Goal: Check status: Check status

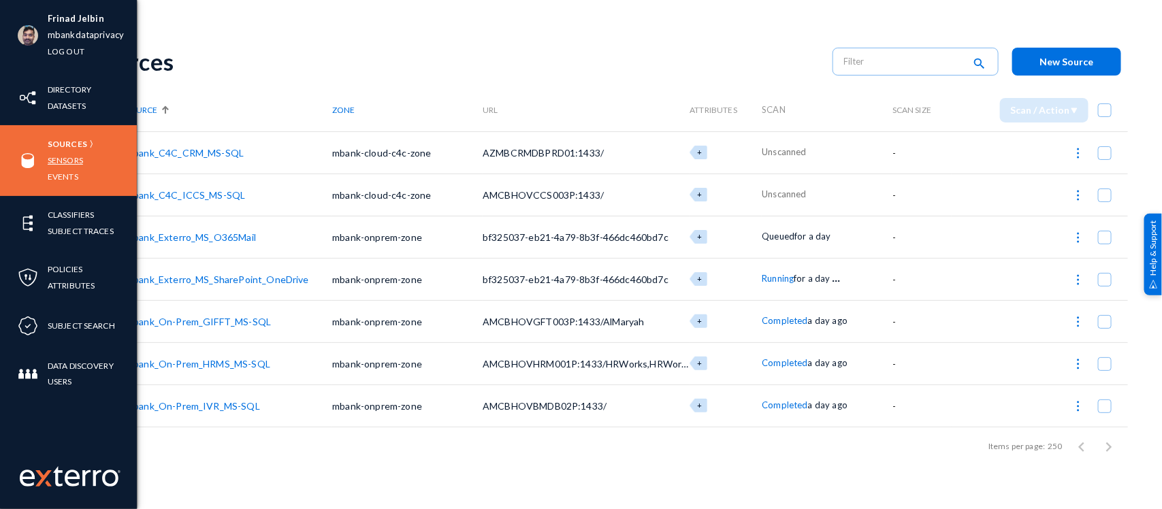
click at [59, 153] on link "Sensors" at bounding box center [65, 160] width 35 height 16
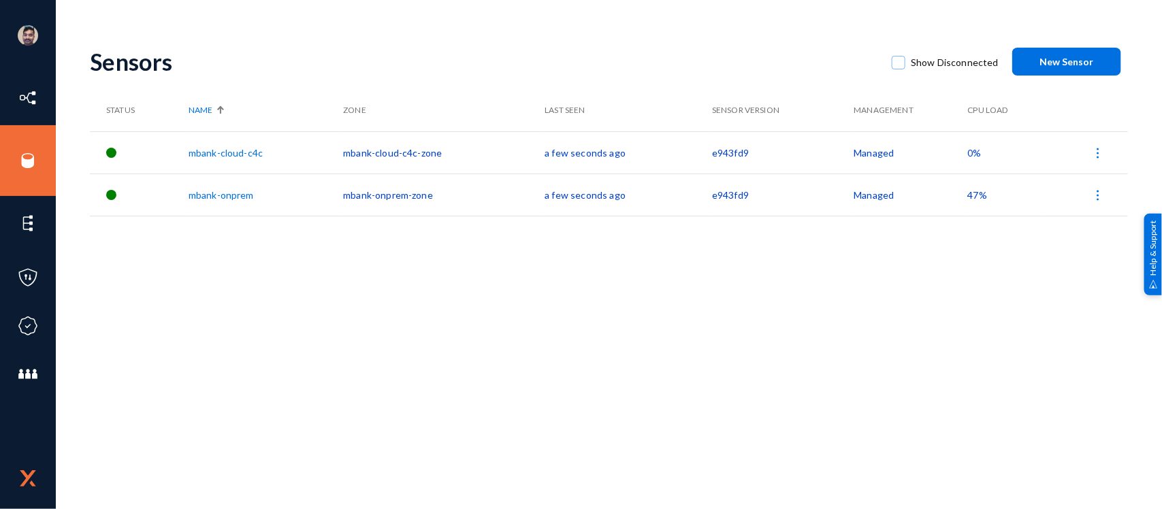
click at [971, 153] on span "0%" at bounding box center [975, 153] width 14 height 12
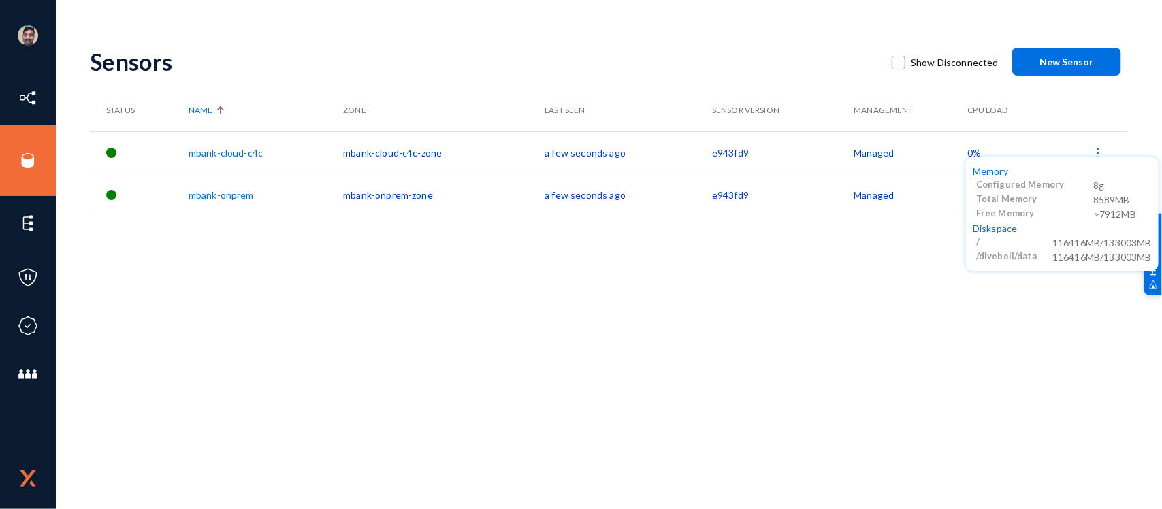
click at [935, 289] on div at bounding box center [581, 254] width 1162 height 509
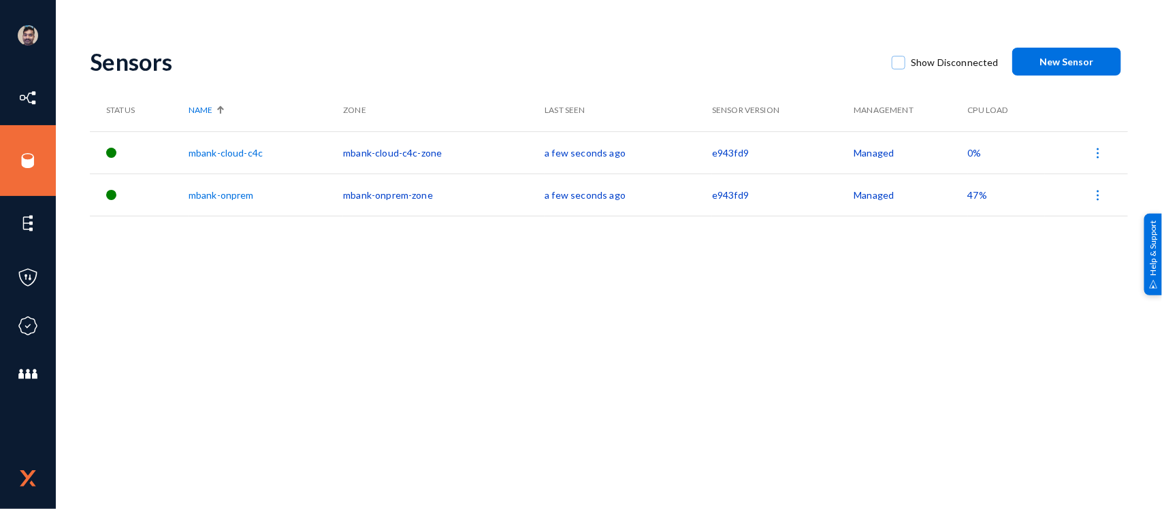
click at [972, 189] on span "47%" at bounding box center [977, 195] width 19 height 12
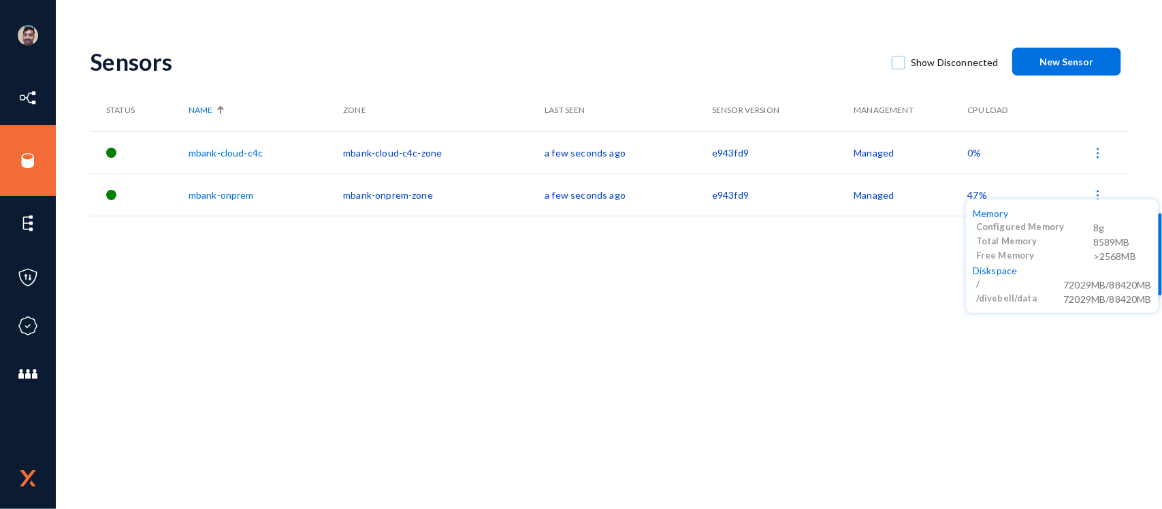
click at [794, 363] on div at bounding box center [581, 254] width 1162 height 509
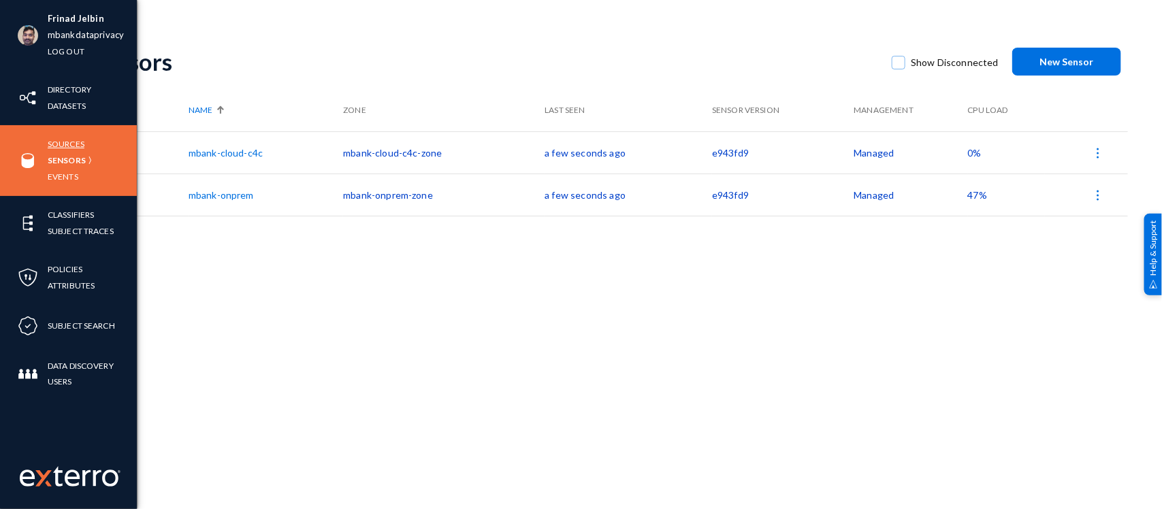
click at [82, 138] on link "Sources" at bounding box center [66, 144] width 37 height 16
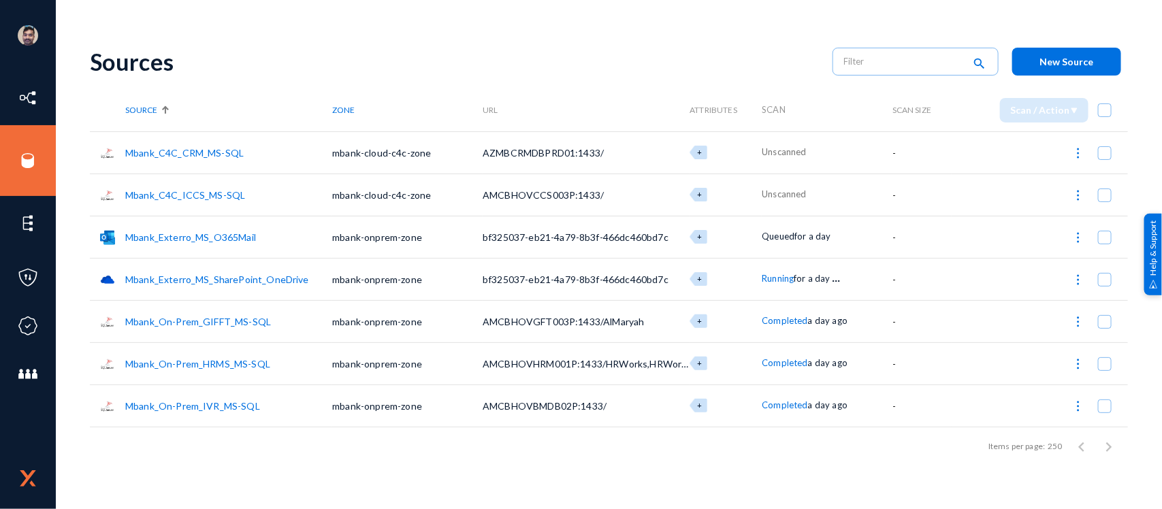
click at [205, 153] on link "Mbank_C4C_CRM_MS-SQL" at bounding box center [184, 153] width 118 height 12
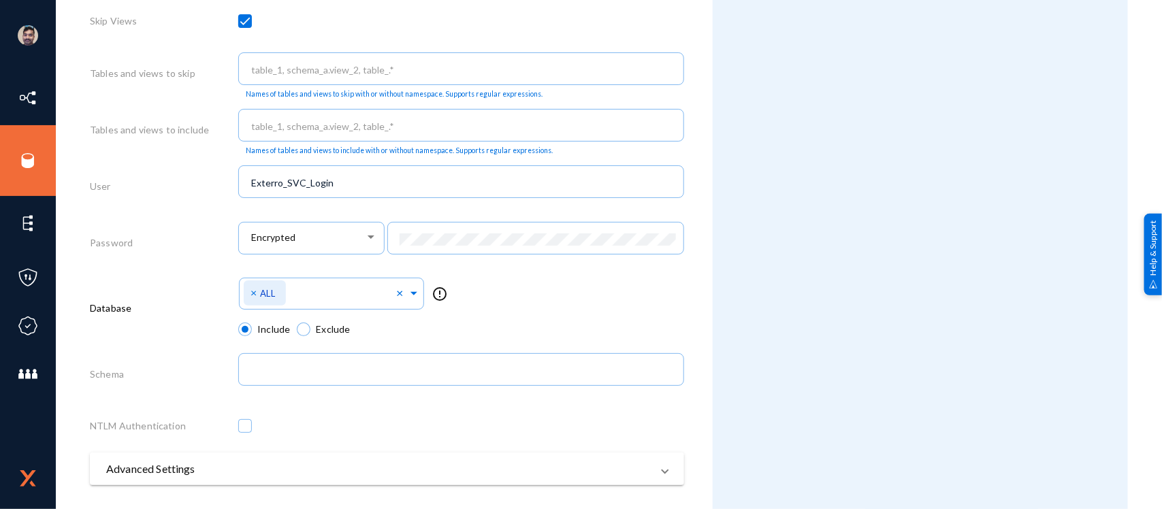
scroll to position [672, 0]
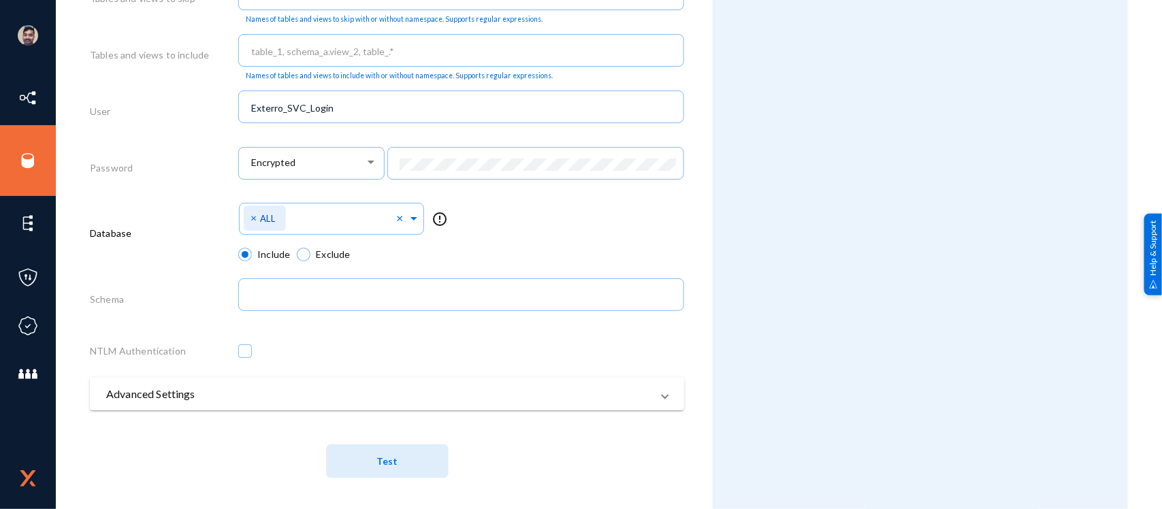
click at [165, 392] on mat-panel-title "Advanced Settings" at bounding box center [378, 394] width 545 height 16
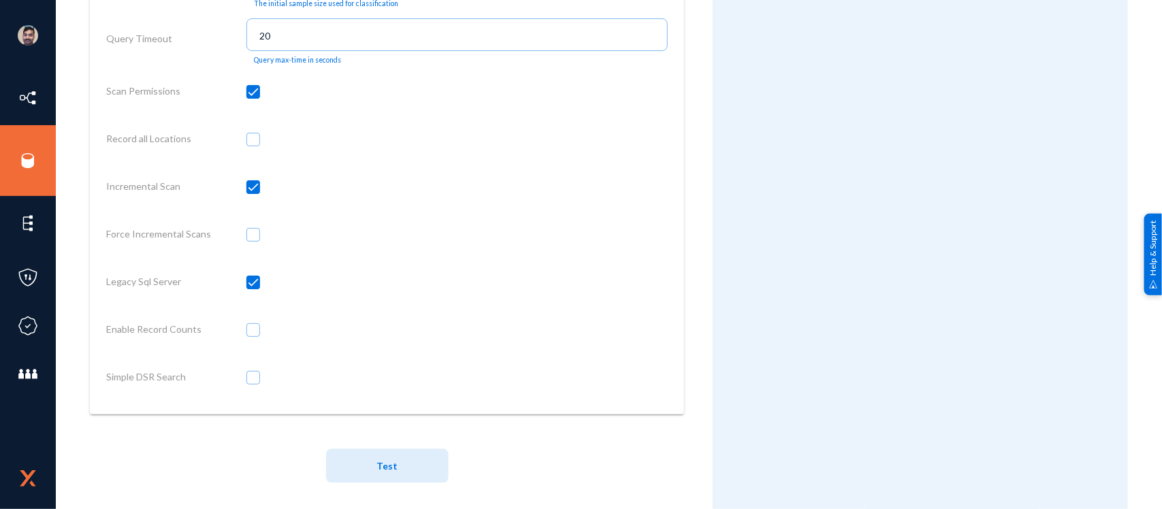
scroll to position [1196, 0]
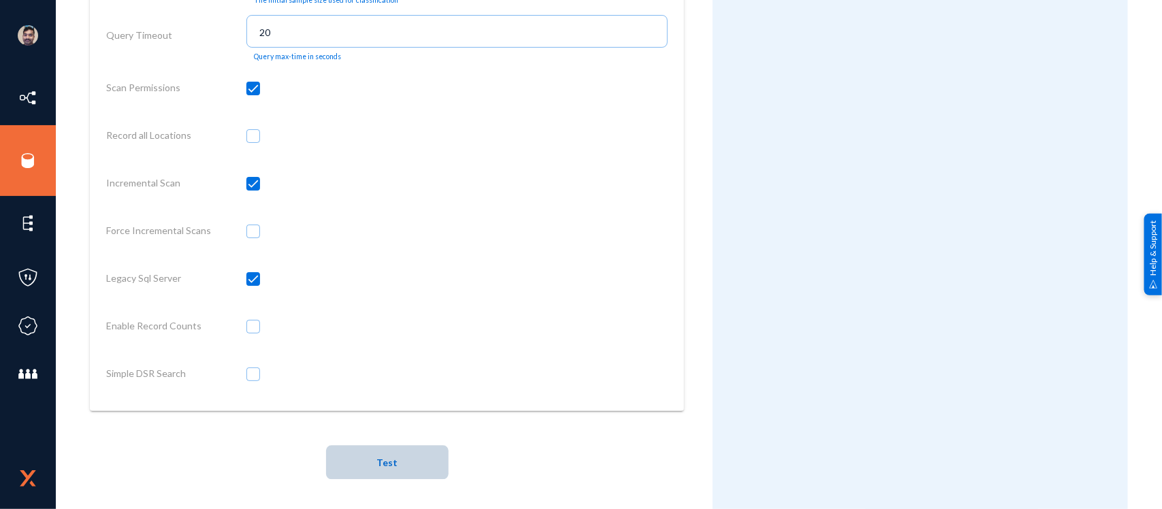
click at [387, 461] on span "Test" at bounding box center [386, 463] width 21 height 12
click at [246, 274] on span at bounding box center [253, 279] width 14 height 14
click at [253, 285] on input "checkbox" at bounding box center [253, 285] width 1 height 1
click at [246, 274] on span at bounding box center [253, 279] width 14 height 14
click at [253, 285] on input "checkbox" at bounding box center [253, 285] width 1 height 1
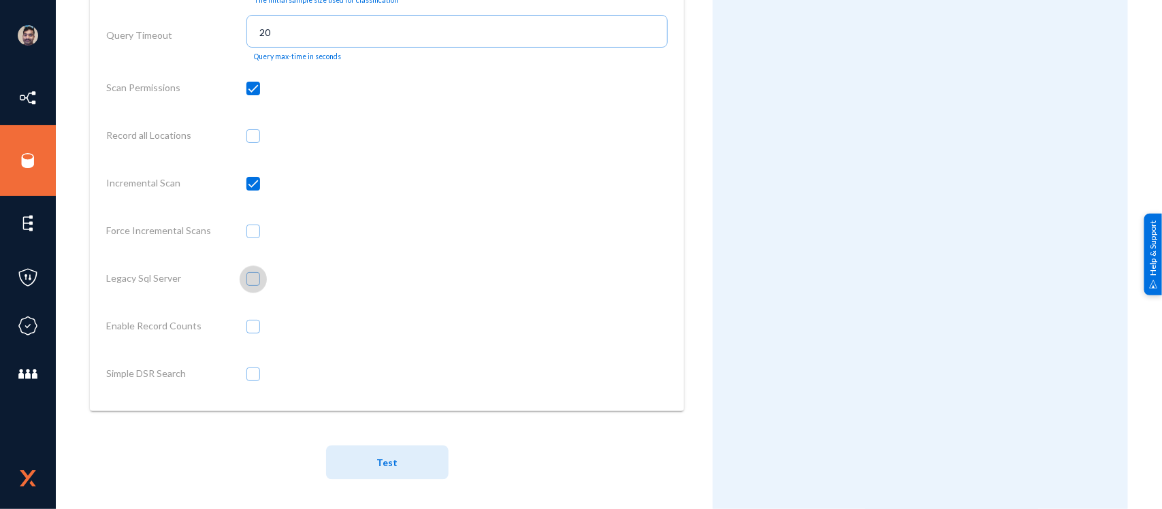
checkbox input "true"
click at [380, 457] on span "Test" at bounding box center [386, 463] width 21 height 12
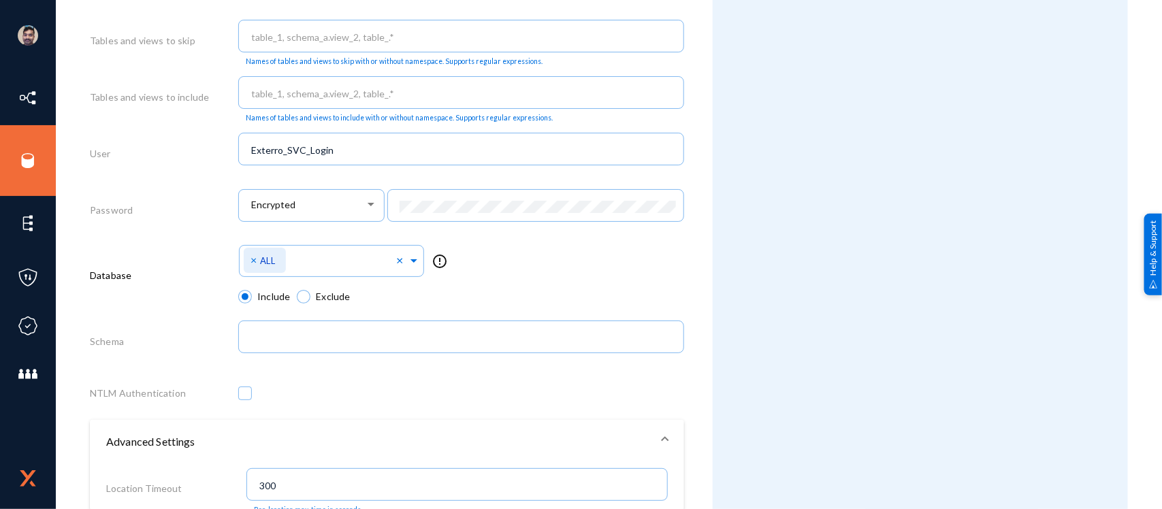
scroll to position [0, 0]
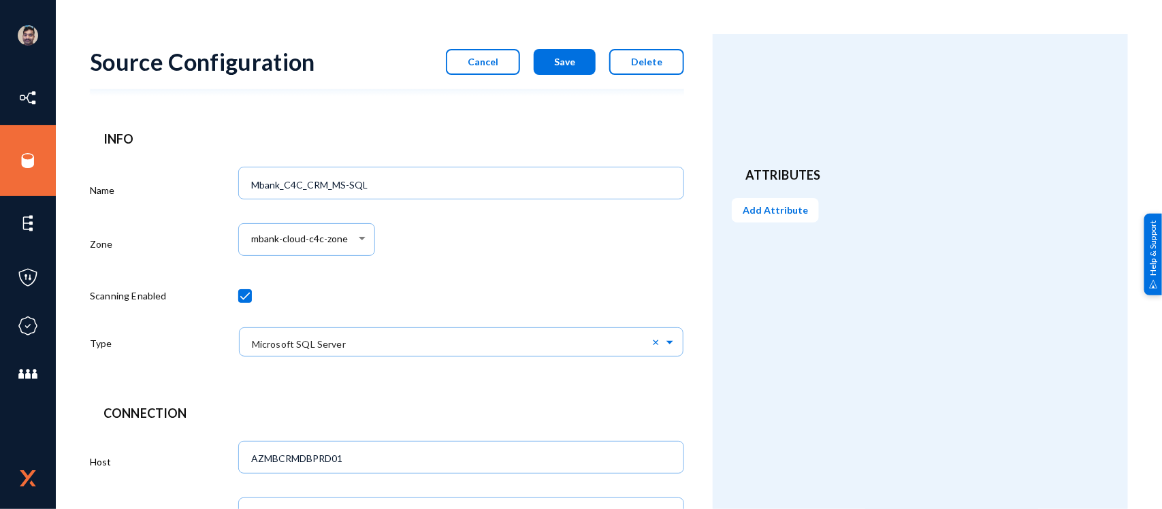
click at [494, 61] on span "Cancel" at bounding box center [483, 62] width 31 height 12
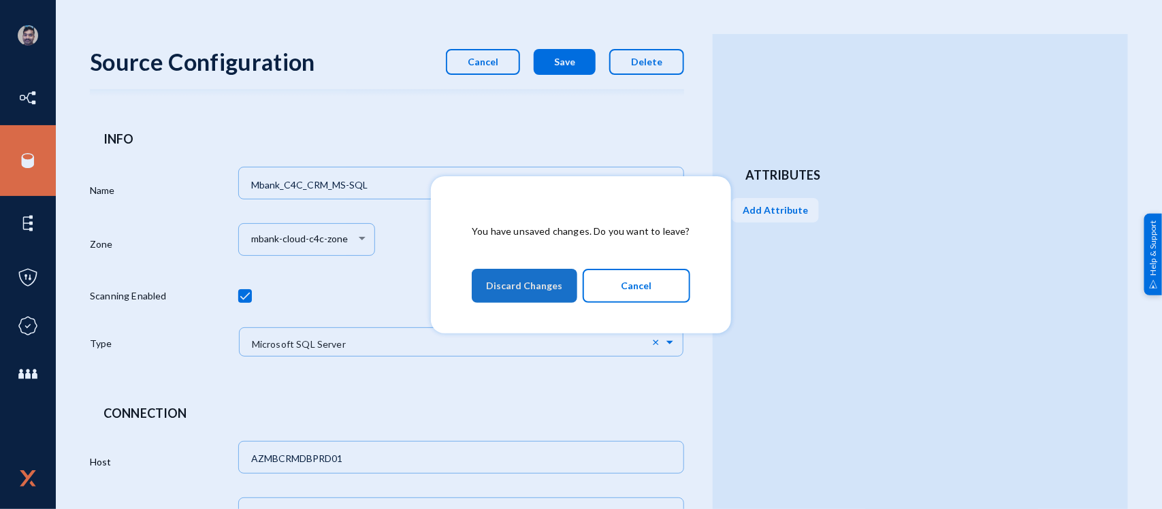
click at [528, 287] on span "Discard Changes" at bounding box center [524, 286] width 76 height 25
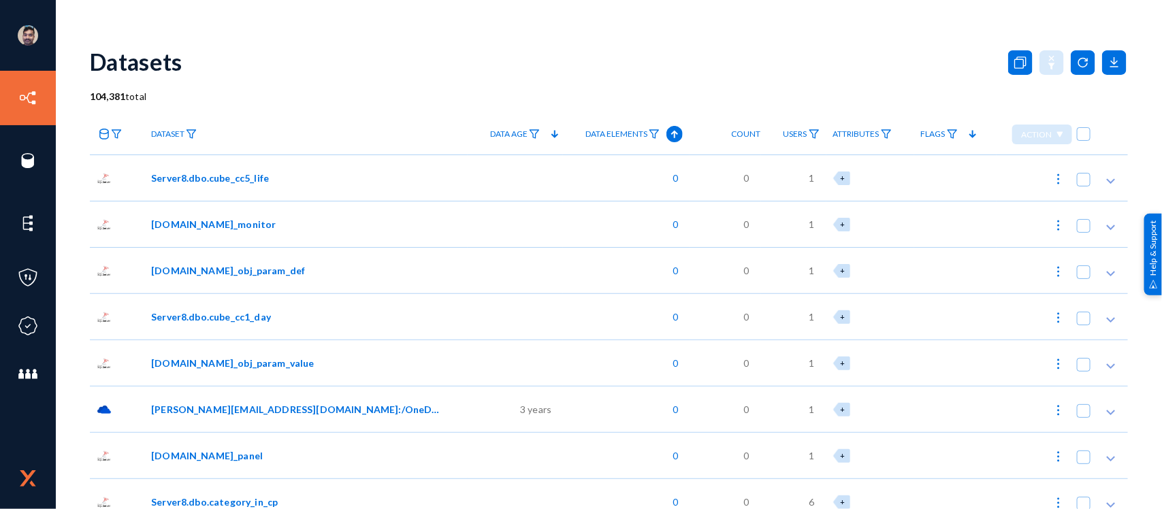
click at [587, 25] on div "Frinad Jelbin mbankdataprivacy Log out Directory Datasets Sources Sensors Event…" at bounding box center [581, 254] width 1162 height 509
click at [419, 83] on div "Datasets" at bounding box center [609, 61] width 1038 height 55
